Goal: Check status: Check status

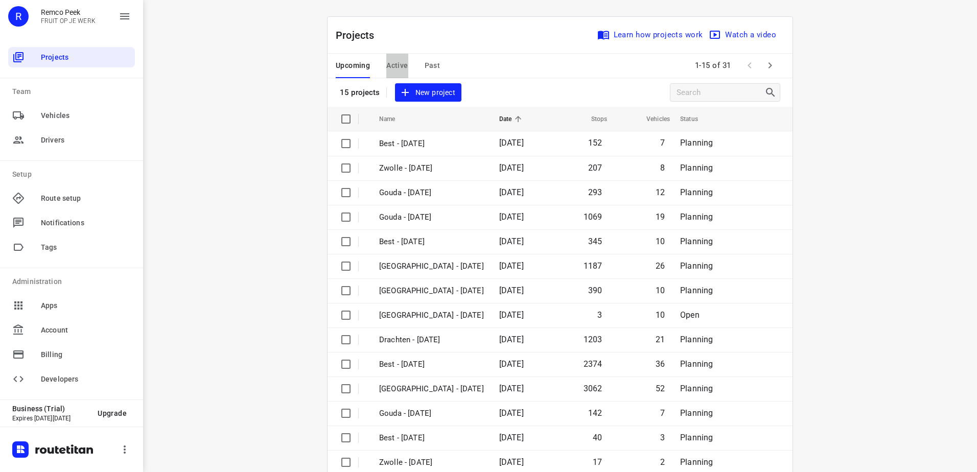
click at [397, 66] on span "Active" at bounding box center [396, 65] width 21 height 13
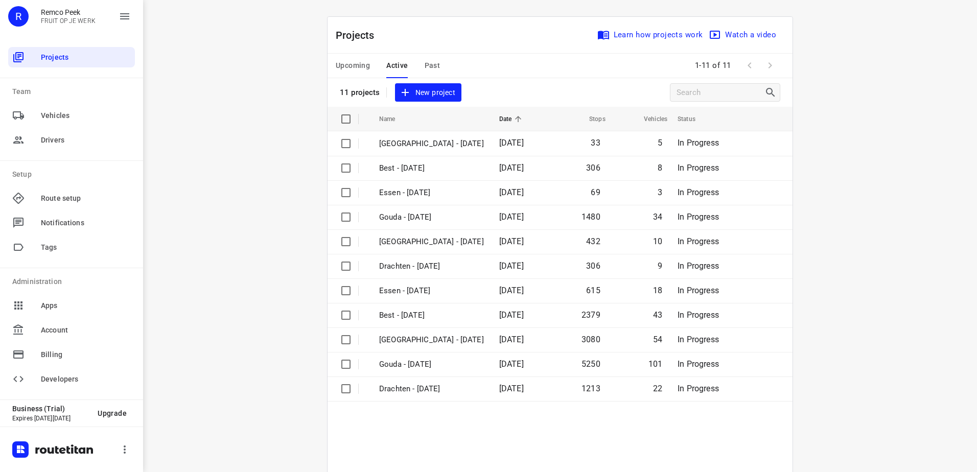
click at [348, 69] on span "Upcoming" at bounding box center [353, 65] width 34 height 13
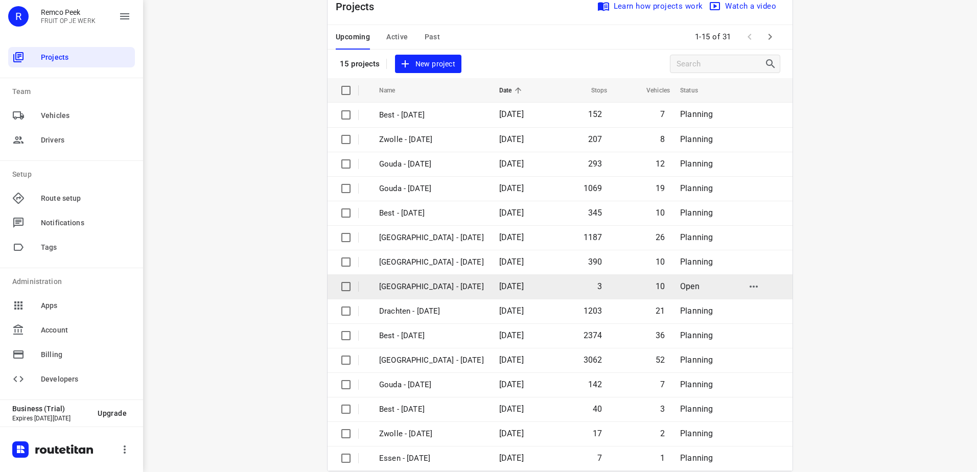
scroll to position [44, 0]
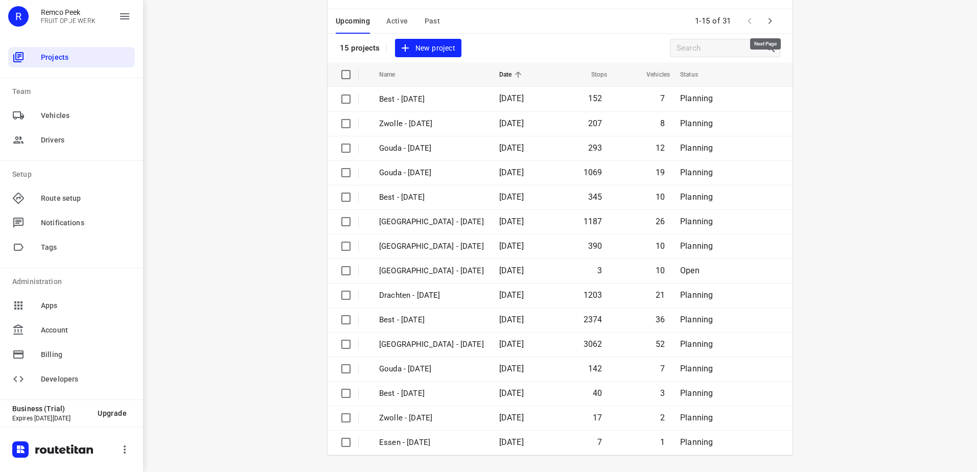
click at [770, 23] on icon "button" at bounding box center [770, 21] width 12 height 12
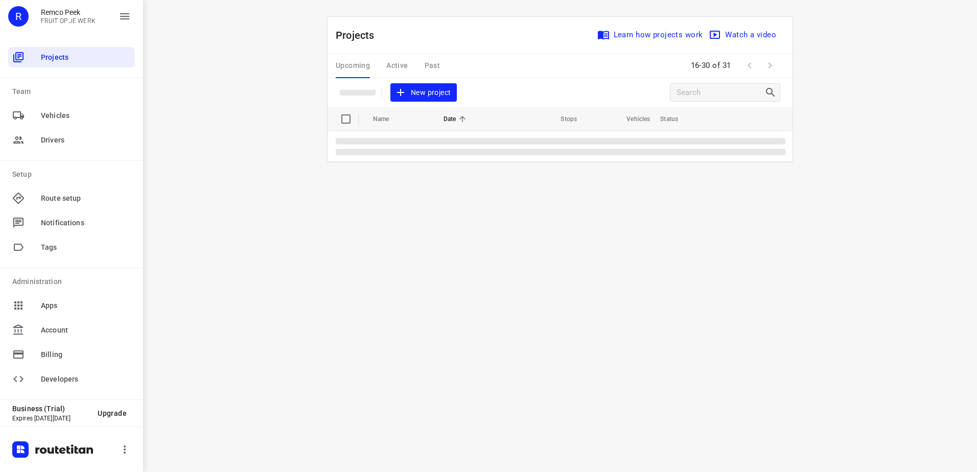
scroll to position [0, 0]
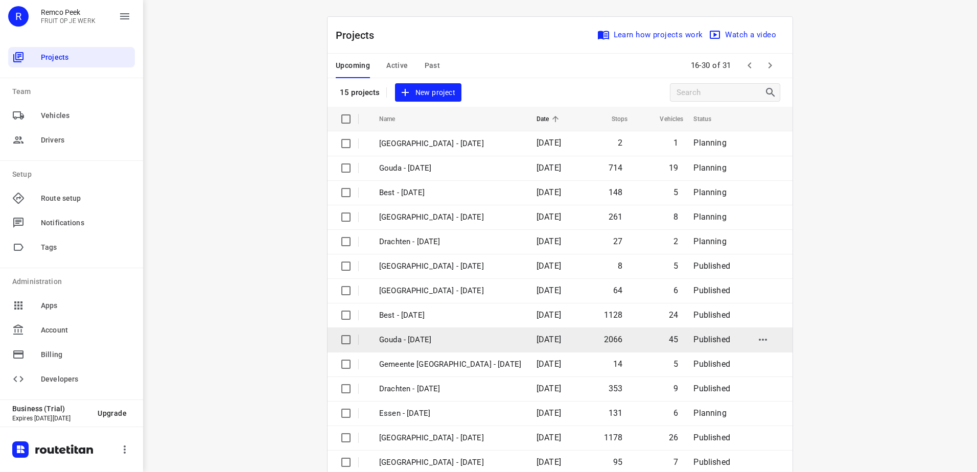
click at [473, 337] on p "Gouda - [DATE]" at bounding box center [450, 340] width 142 height 12
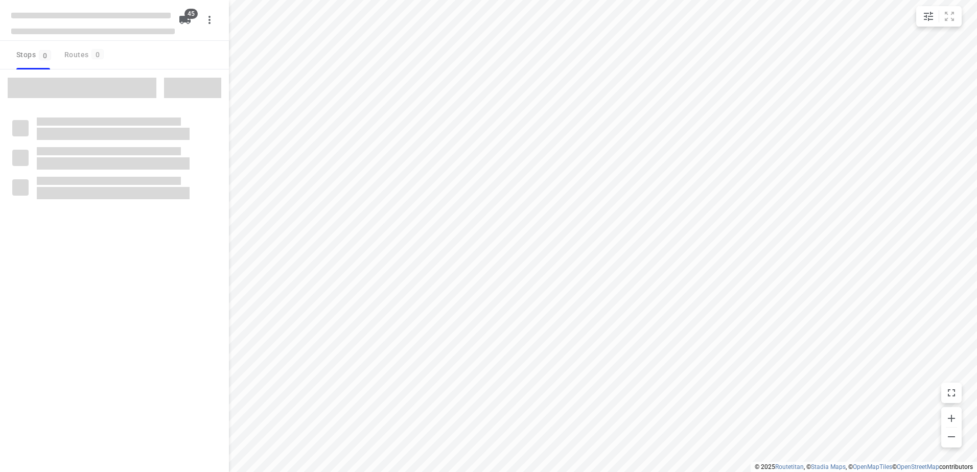
checkbox input "true"
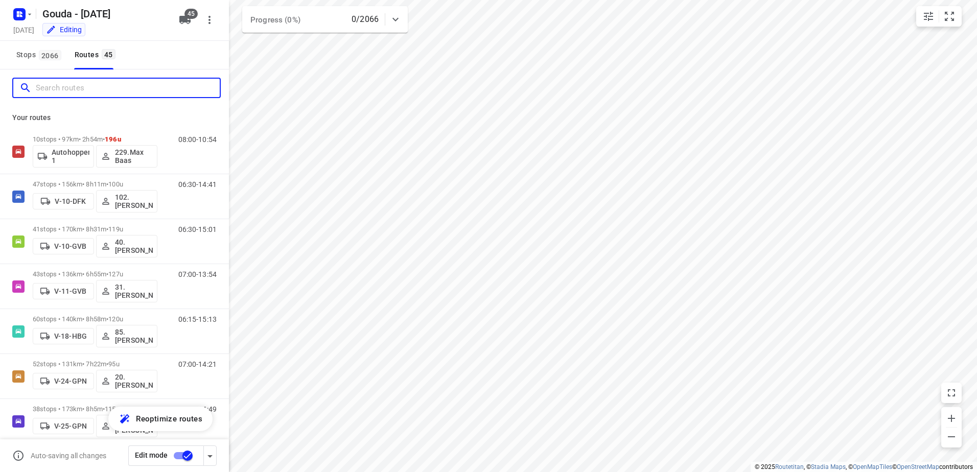
click at [130, 91] on input "Search routes" at bounding box center [128, 88] width 184 height 16
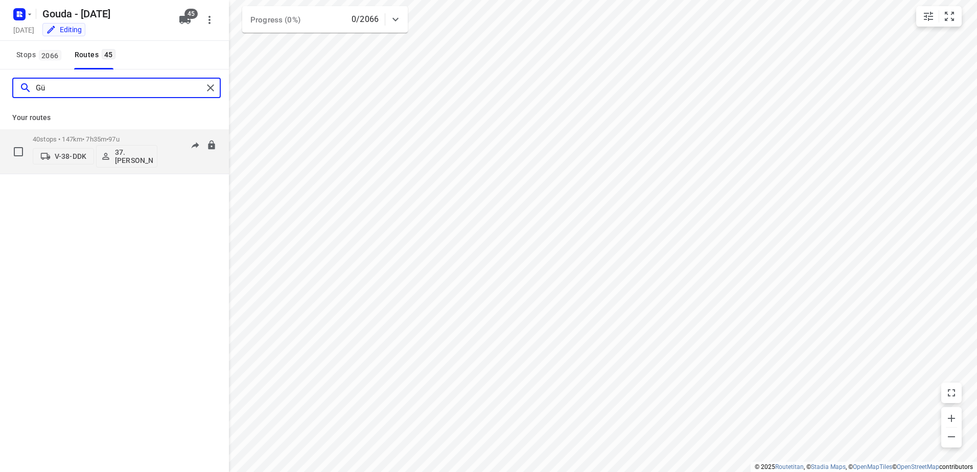
type input "Gü"
click at [90, 138] on p "40 stops • 147km • 7h35m • 97u" at bounding box center [95, 139] width 125 height 8
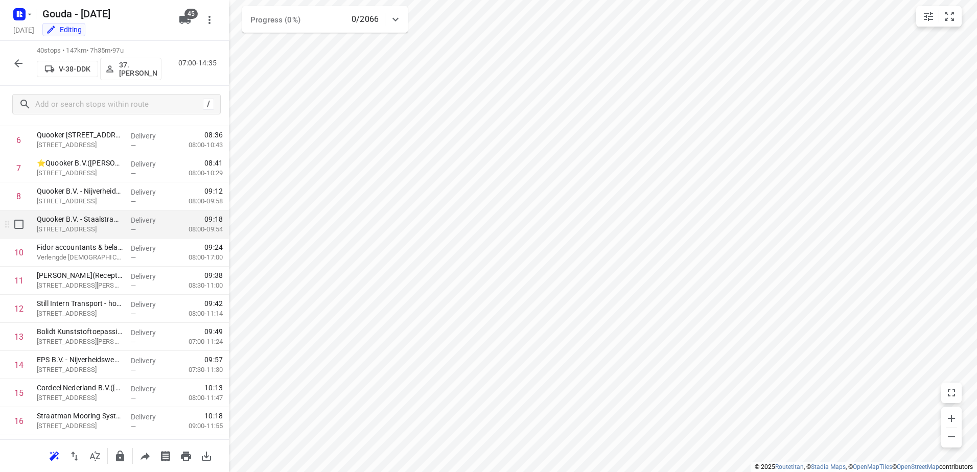
scroll to position [204, 0]
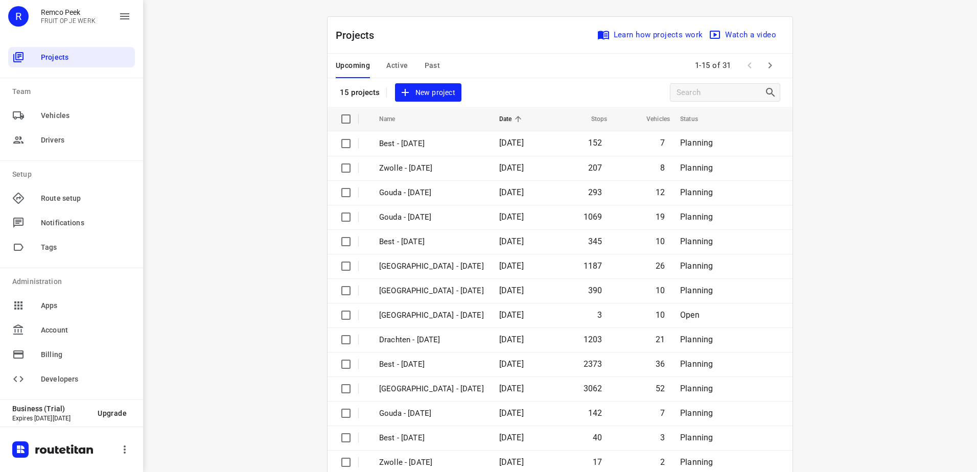
drag, startPoint x: 435, startPoint y: 70, endPoint x: 427, endPoint y: 65, distance: 8.9
click at [435, 69] on div "Upcoming Active Past" at bounding box center [396, 66] width 121 height 25
click at [426, 67] on span "Past" at bounding box center [432, 65] width 16 height 13
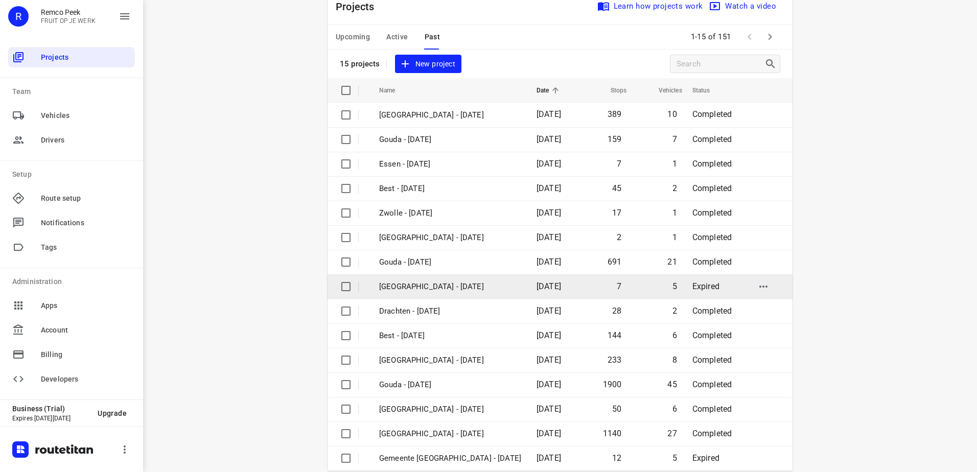
scroll to position [44, 0]
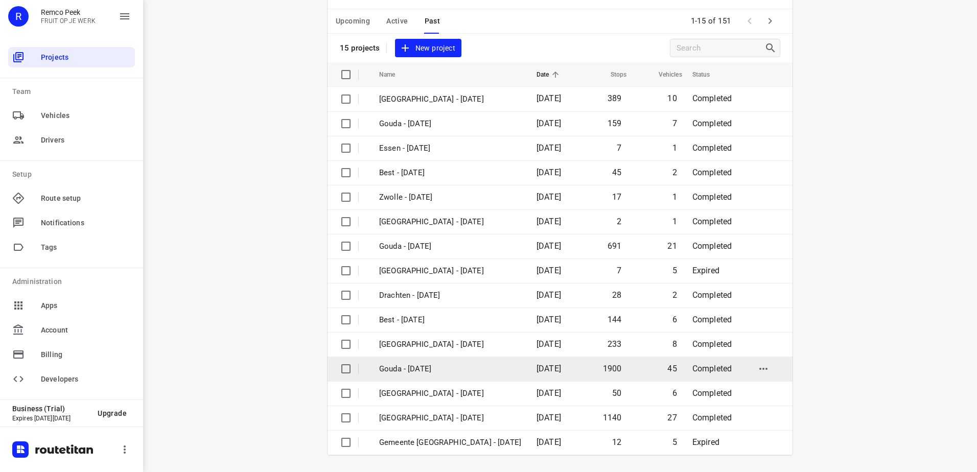
click at [447, 369] on p "Gouda - [DATE]" at bounding box center [450, 369] width 142 height 12
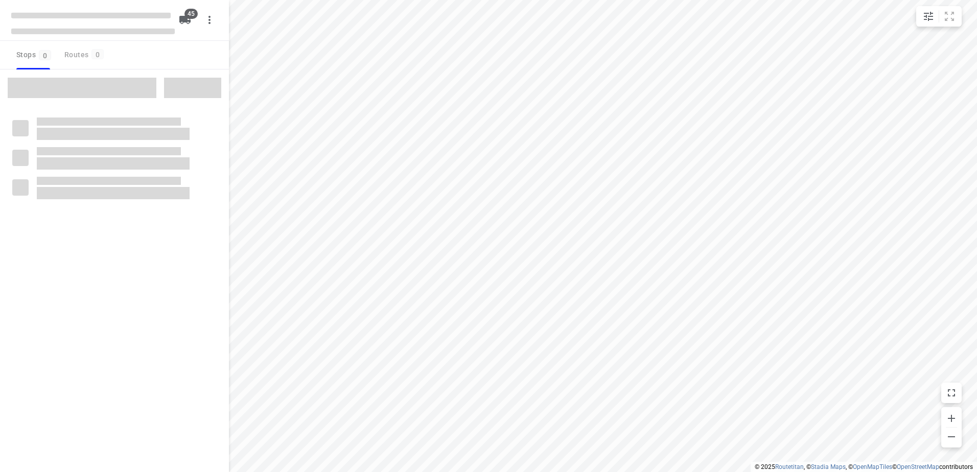
checkbox input "true"
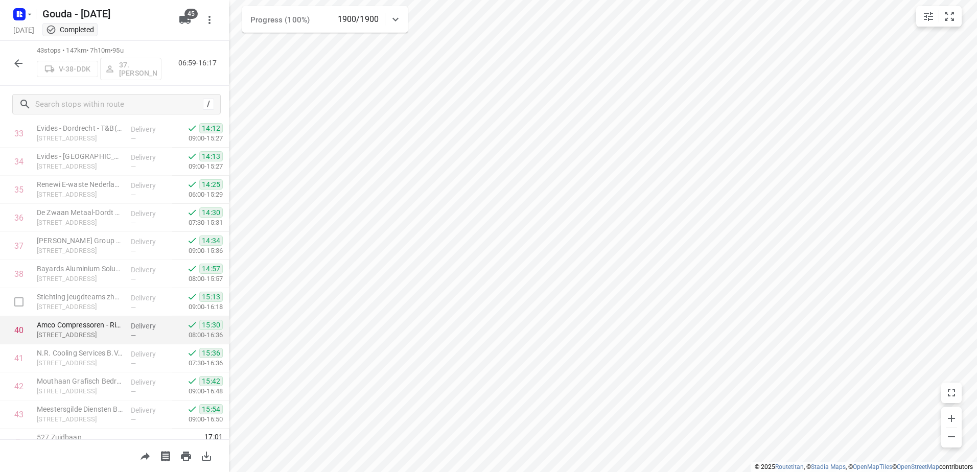
scroll to position [970, 0]
